Goal: Transaction & Acquisition: Book appointment/travel/reservation

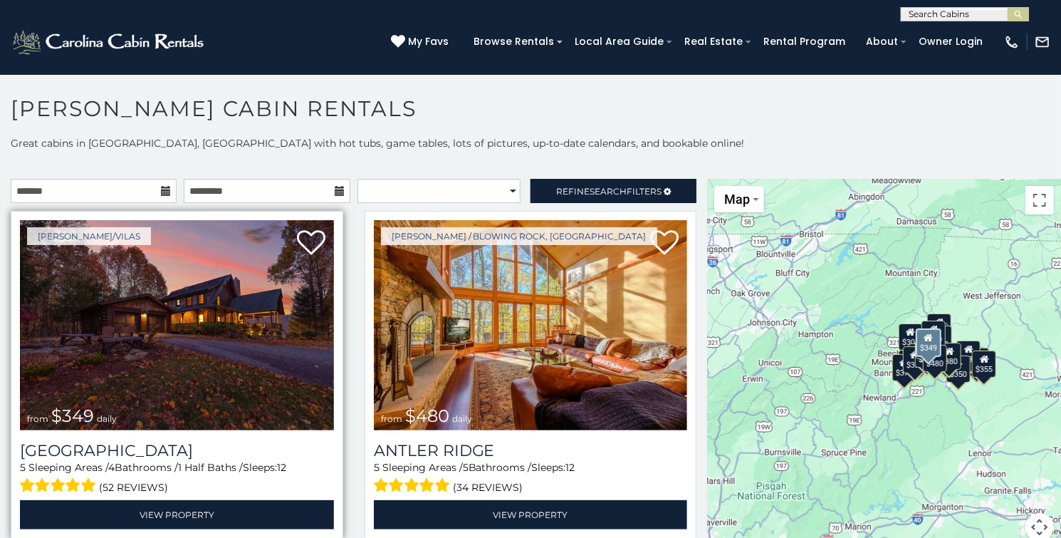
scroll to position [71, 0]
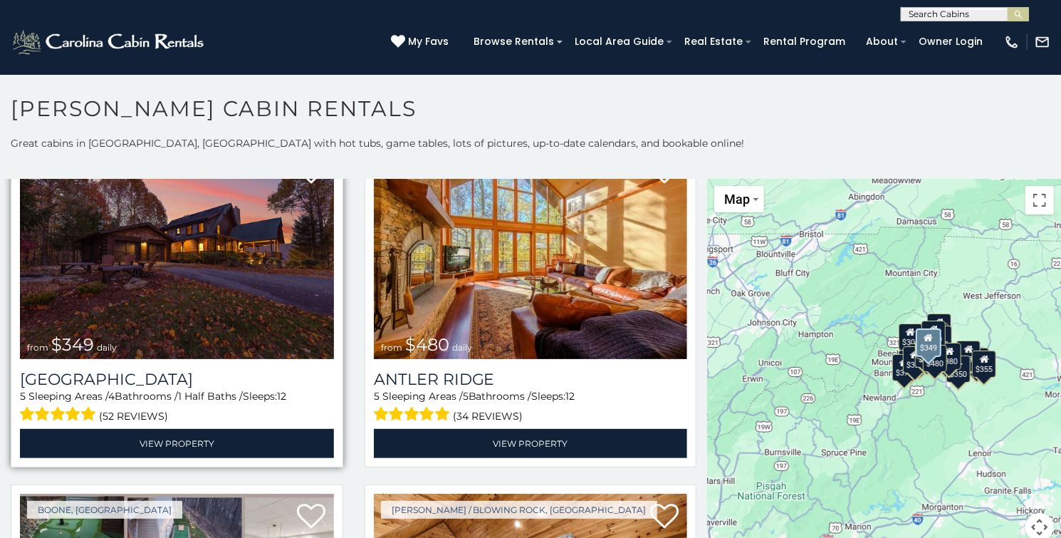
click at [195, 281] on img at bounding box center [177, 254] width 314 height 210
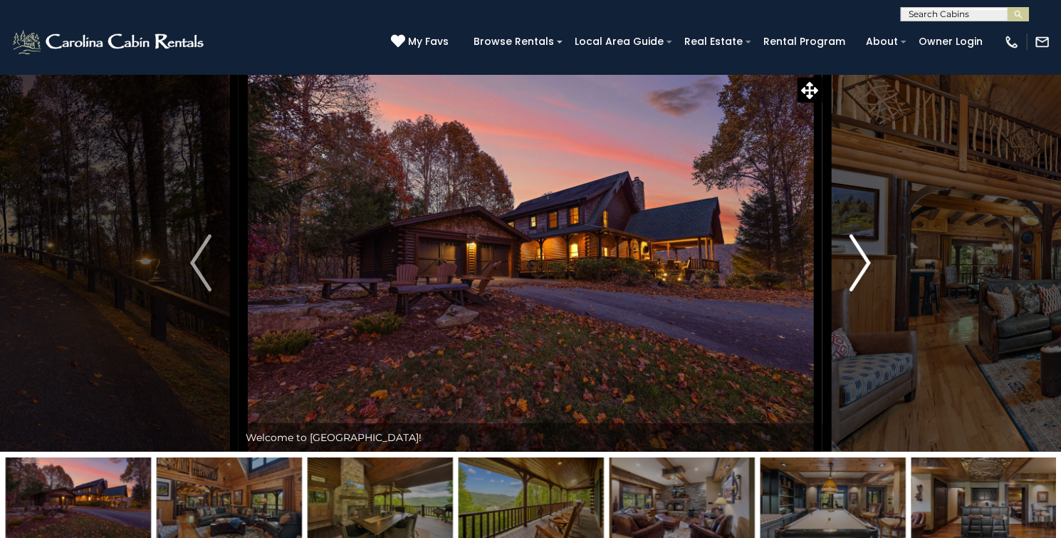
click at [862, 291] on img "Next" at bounding box center [860, 262] width 21 height 57
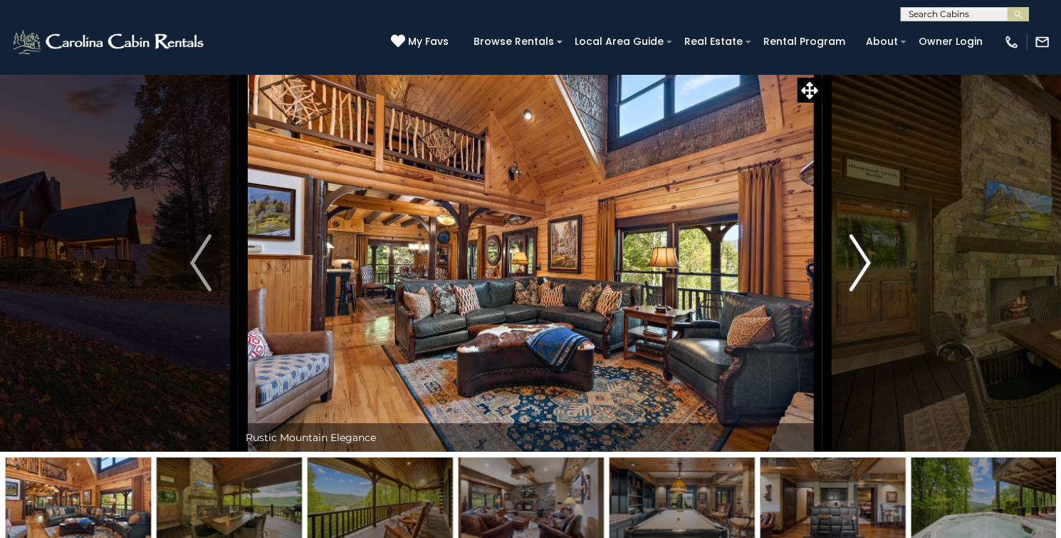
click at [860, 291] on img "Next" at bounding box center [860, 262] width 21 height 57
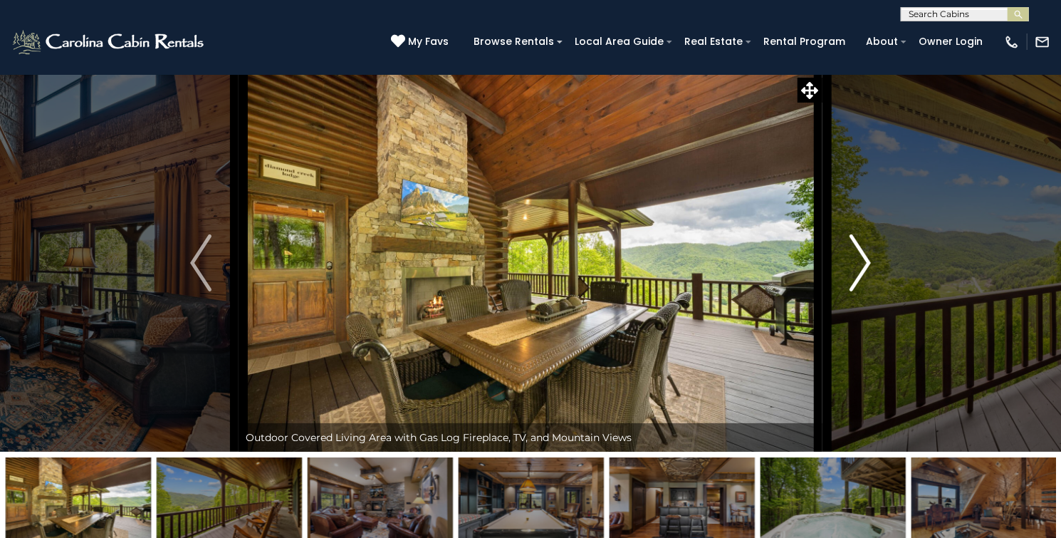
click at [863, 291] on img "Next" at bounding box center [860, 262] width 21 height 57
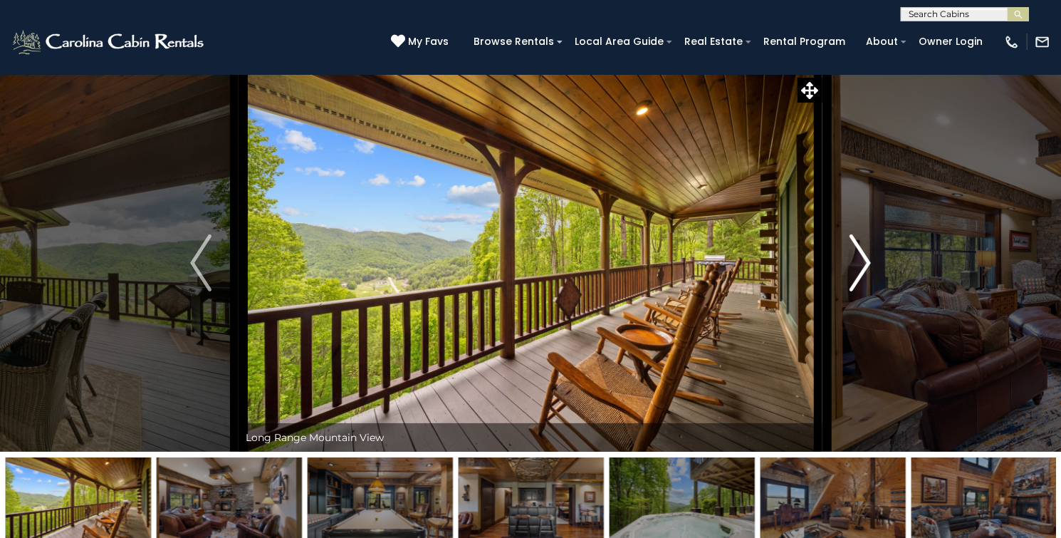
click at [867, 291] on img "Next" at bounding box center [860, 262] width 21 height 57
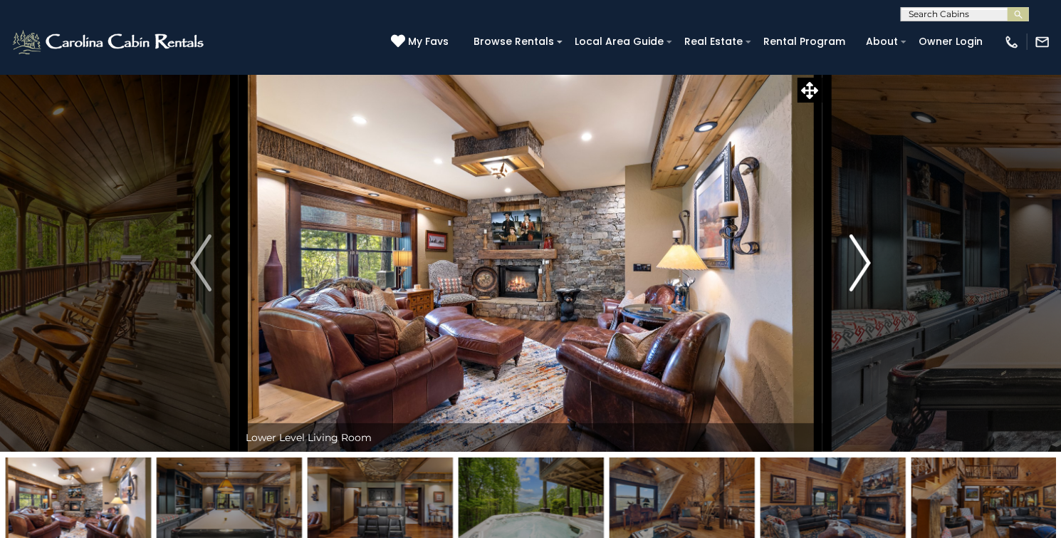
click at [867, 291] on img "Next" at bounding box center [860, 262] width 21 height 57
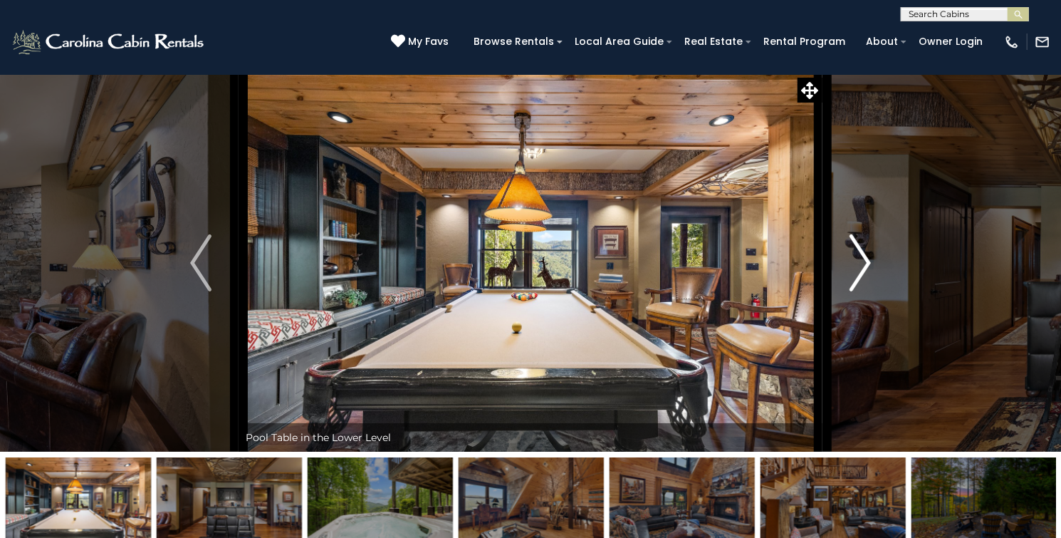
click at [865, 291] on img "Next" at bounding box center [860, 262] width 21 height 57
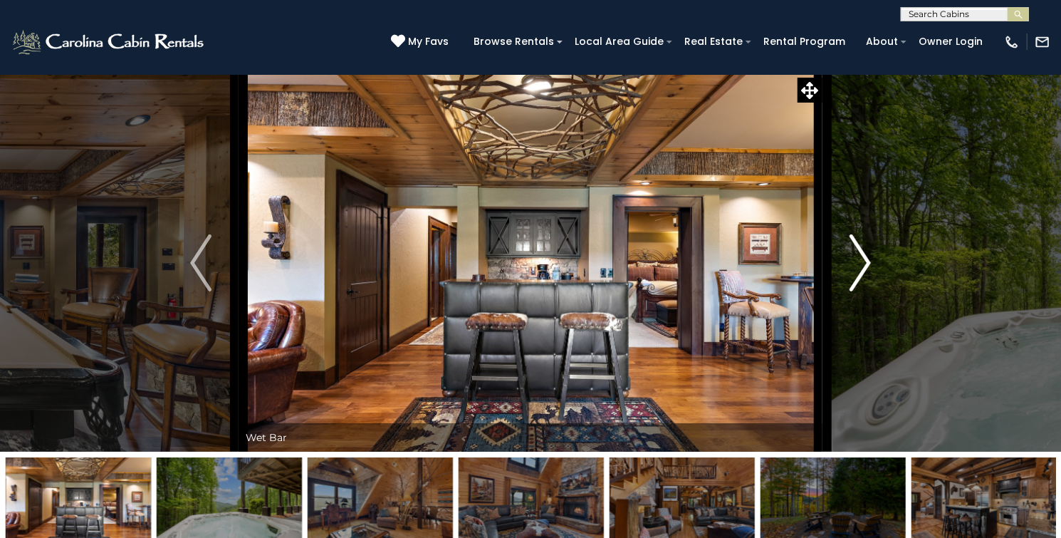
click at [865, 291] on img "Next" at bounding box center [860, 262] width 21 height 57
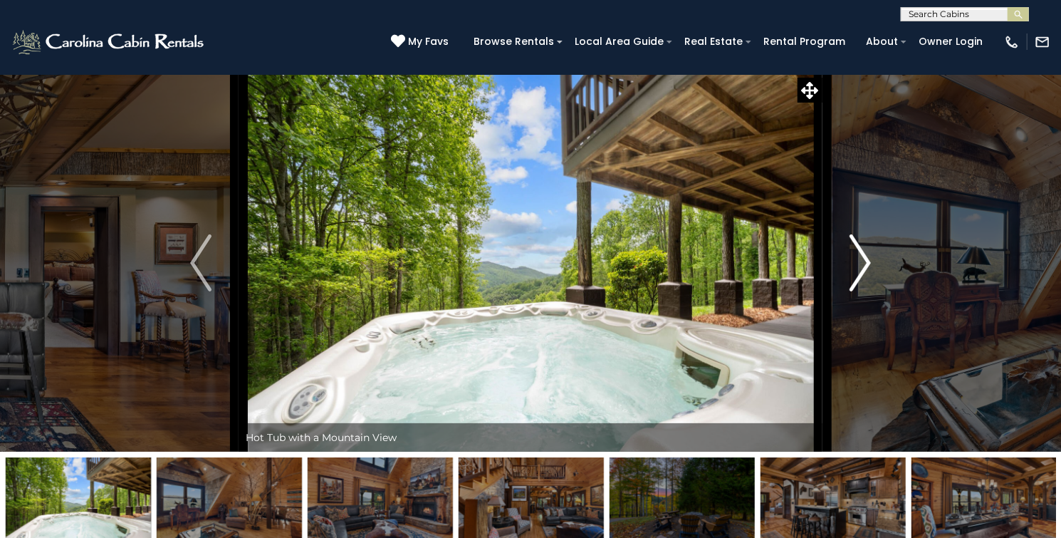
click at [865, 291] on img "Next" at bounding box center [860, 262] width 21 height 57
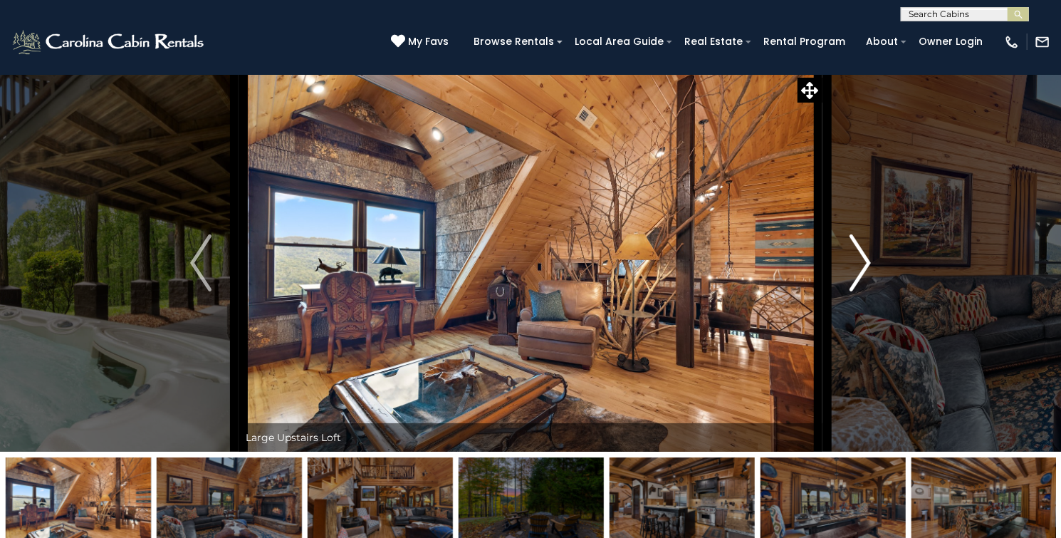
click at [865, 291] on img "Next" at bounding box center [860, 262] width 21 height 57
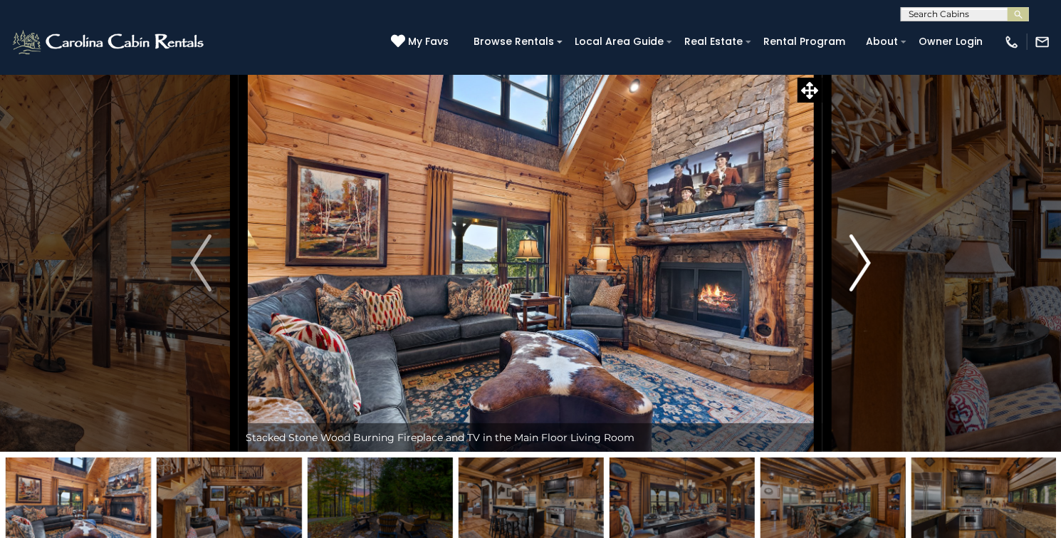
click at [865, 291] on img "Next" at bounding box center [860, 262] width 21 height 57
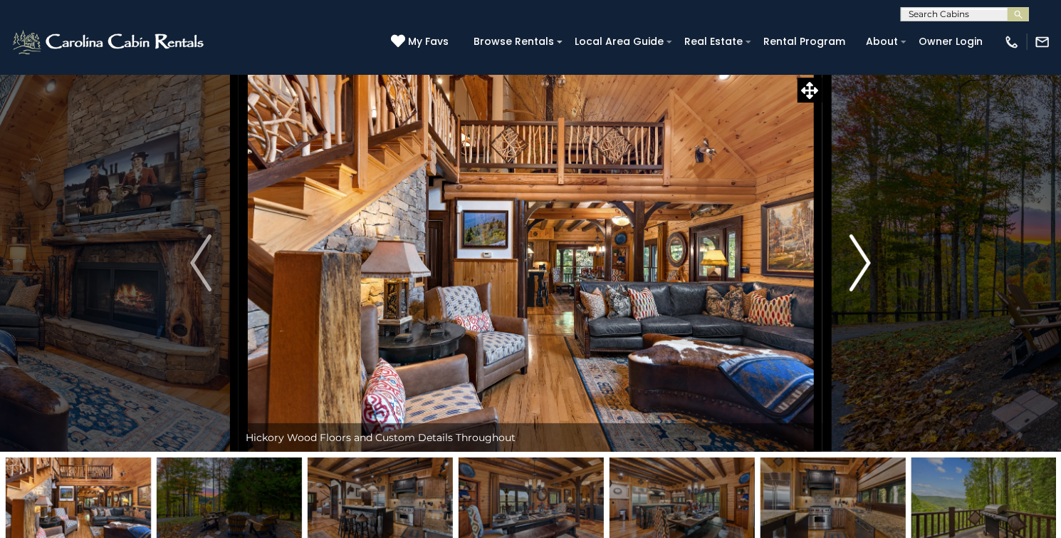
click at [866, 291] on img "Next" at bounding box center [860, 262] width 21 height 57
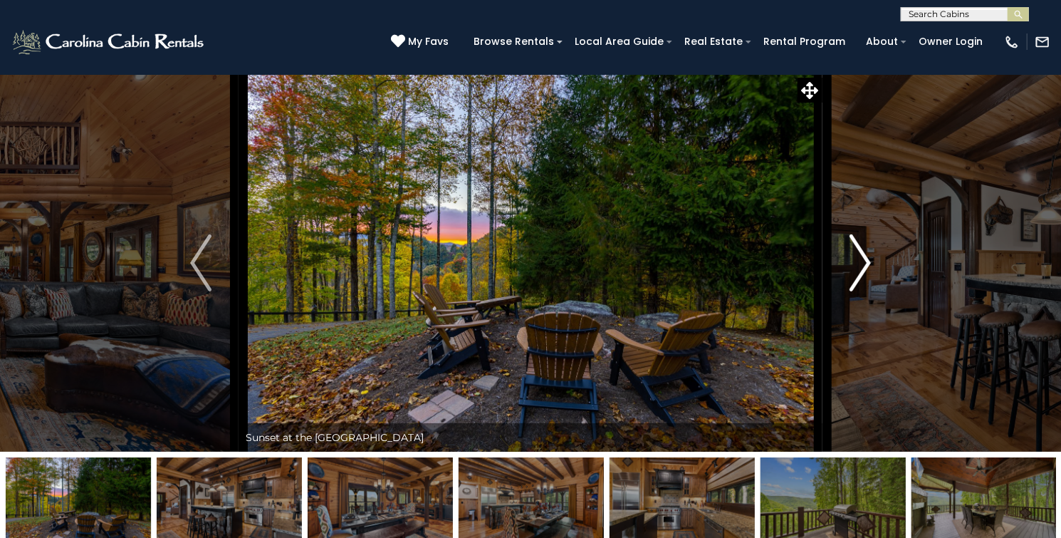
click at [870, 291] on img "Next" at bounding box center [860, 262] width 21 height 57
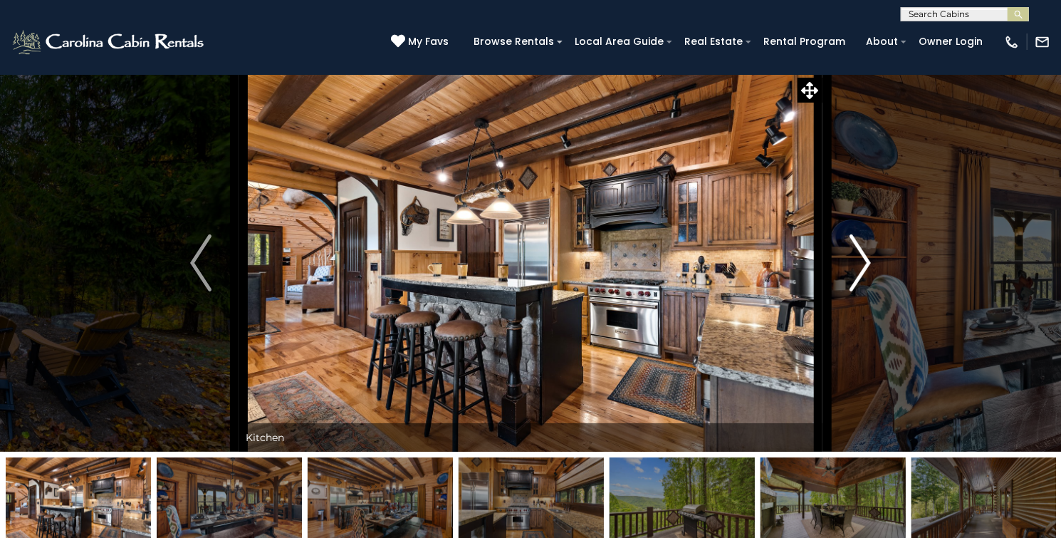
click at [854, 291] on img "Next" at bounding box center [860, 262] width 21 height 57
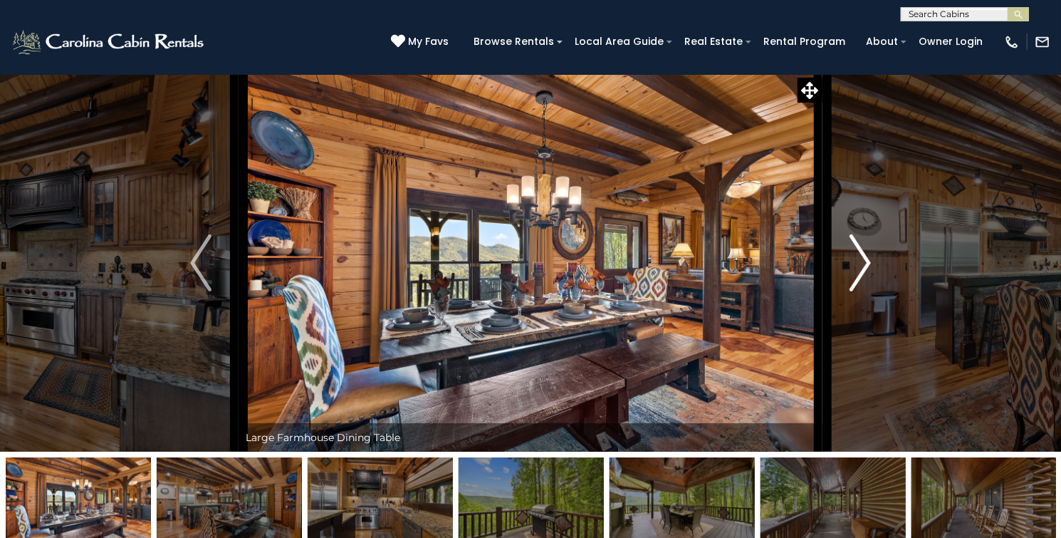
click at [867, 291] on img "Next" at bounding box center [860, 262] width 21 height 57
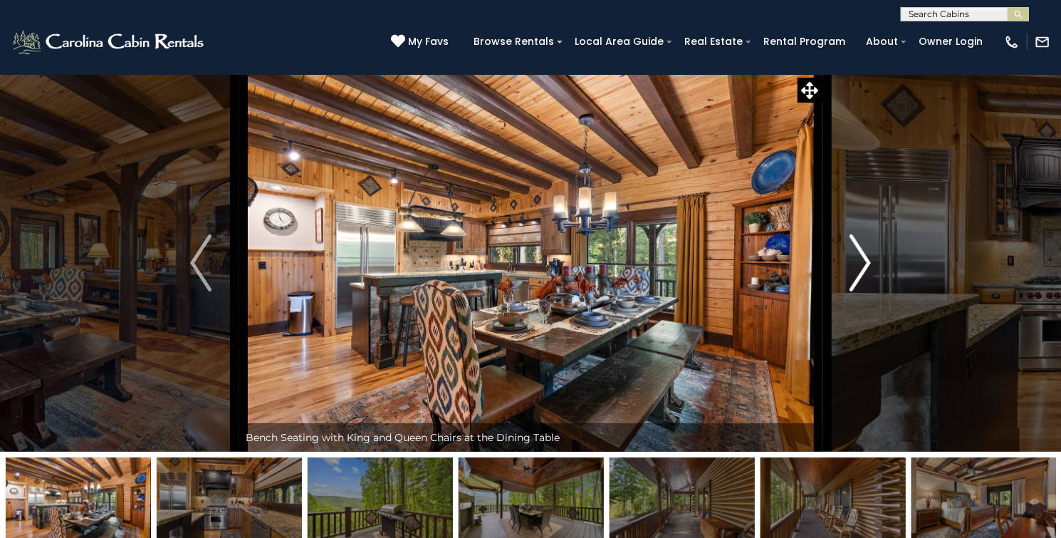
click at [867, 291] on img "Next" at bounding box center [860, 262] width 21 height 57
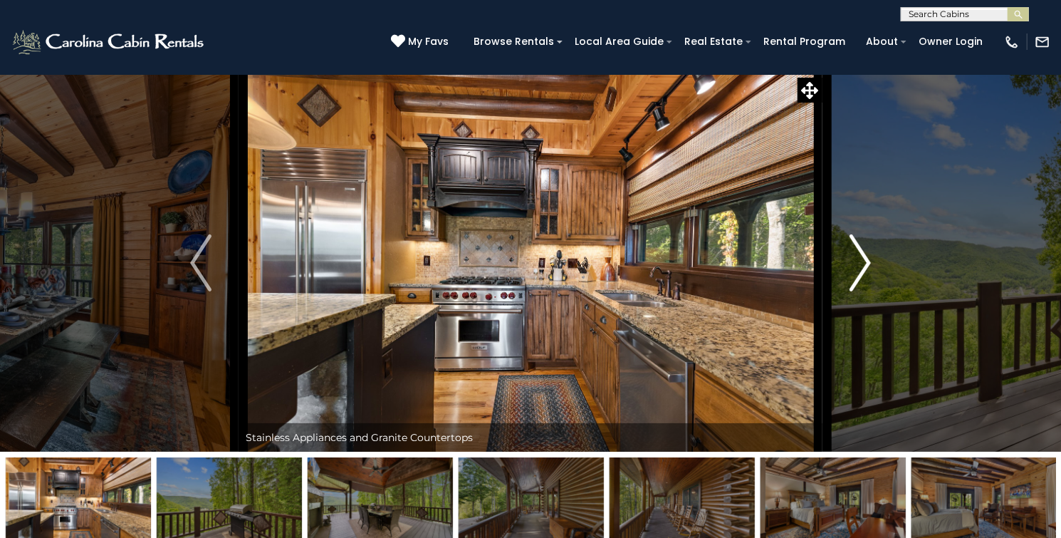
click at [867, 291] on img "Next" at bounding box center [860, 262] width 21 height 57
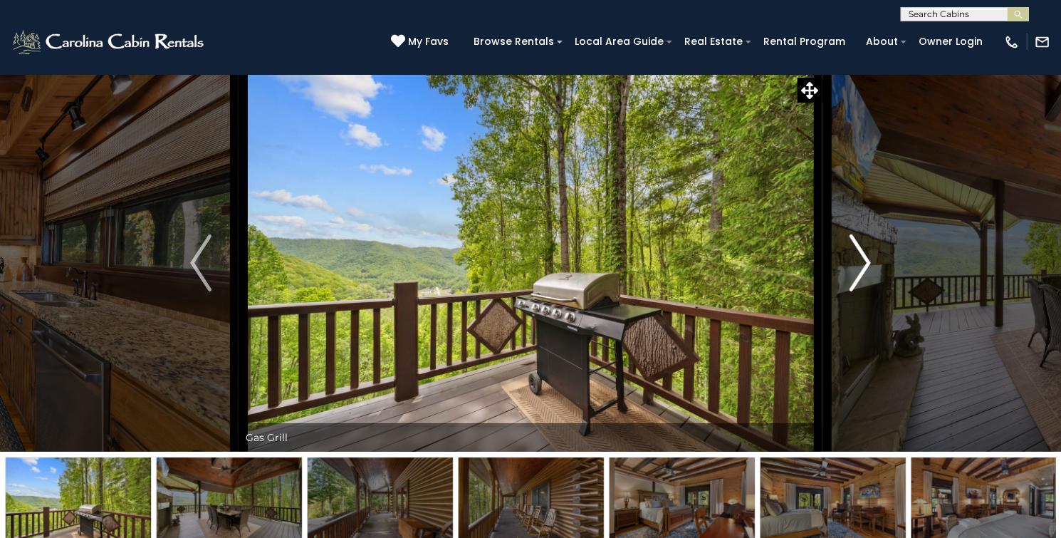
click at [867, 291] on img "Next" at bounding box center [860, 262] width 21 height 57
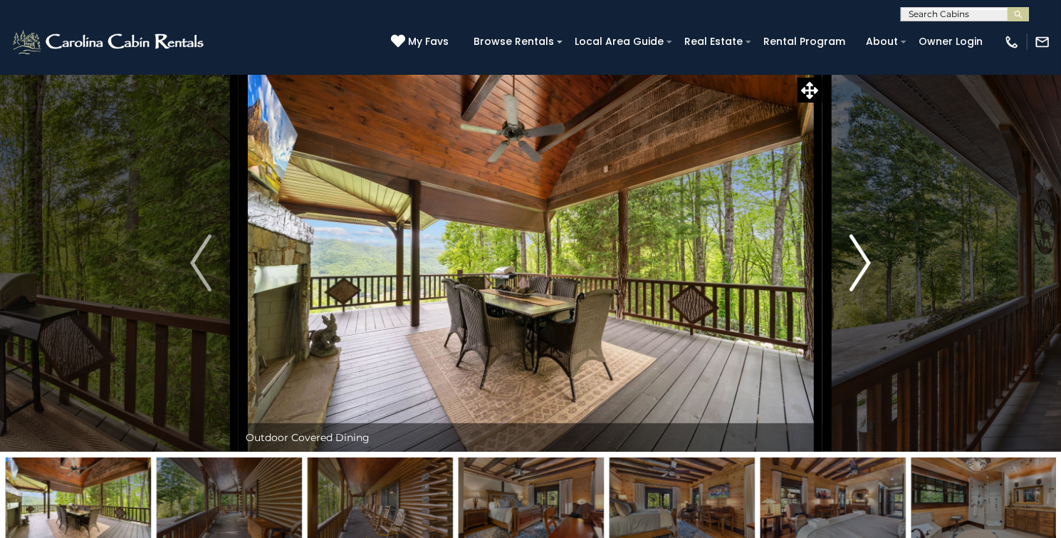
click at [867, 291] on img "Next" at bounding box center [860, 262] width 21 height 57
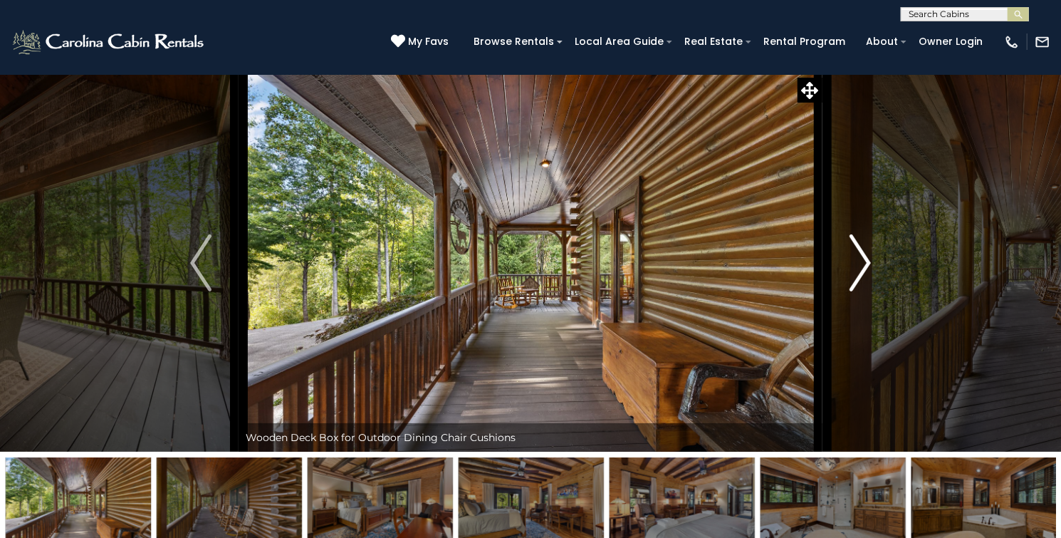
click at [867, 291] on img "Next" at bounding box center [860, 262] width 21 height 57
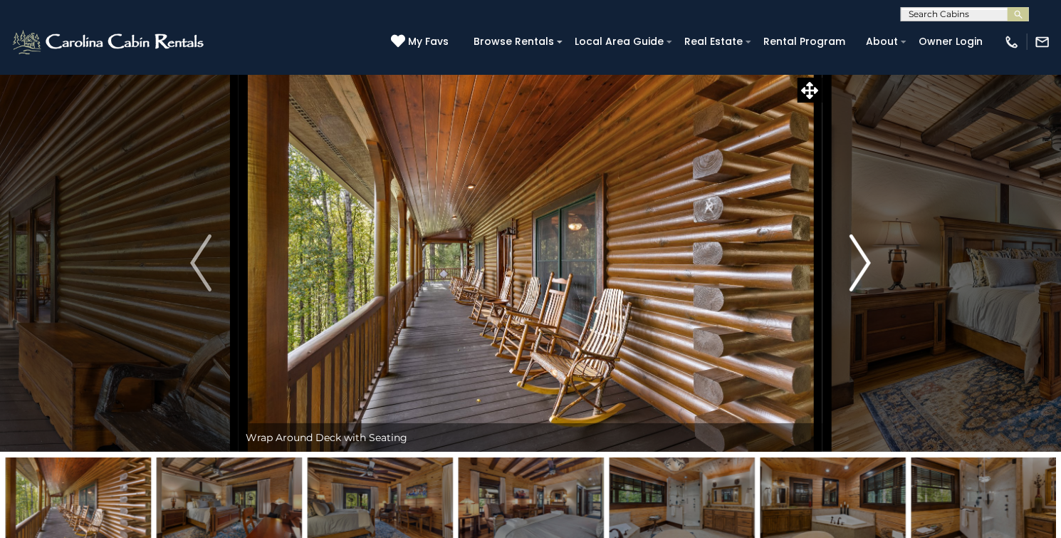
click at [867, 291] on img "Next" at bounding box center [860, 262] width 21 height 57
